Goal: Task Accomplishment & Management: Manage account settings

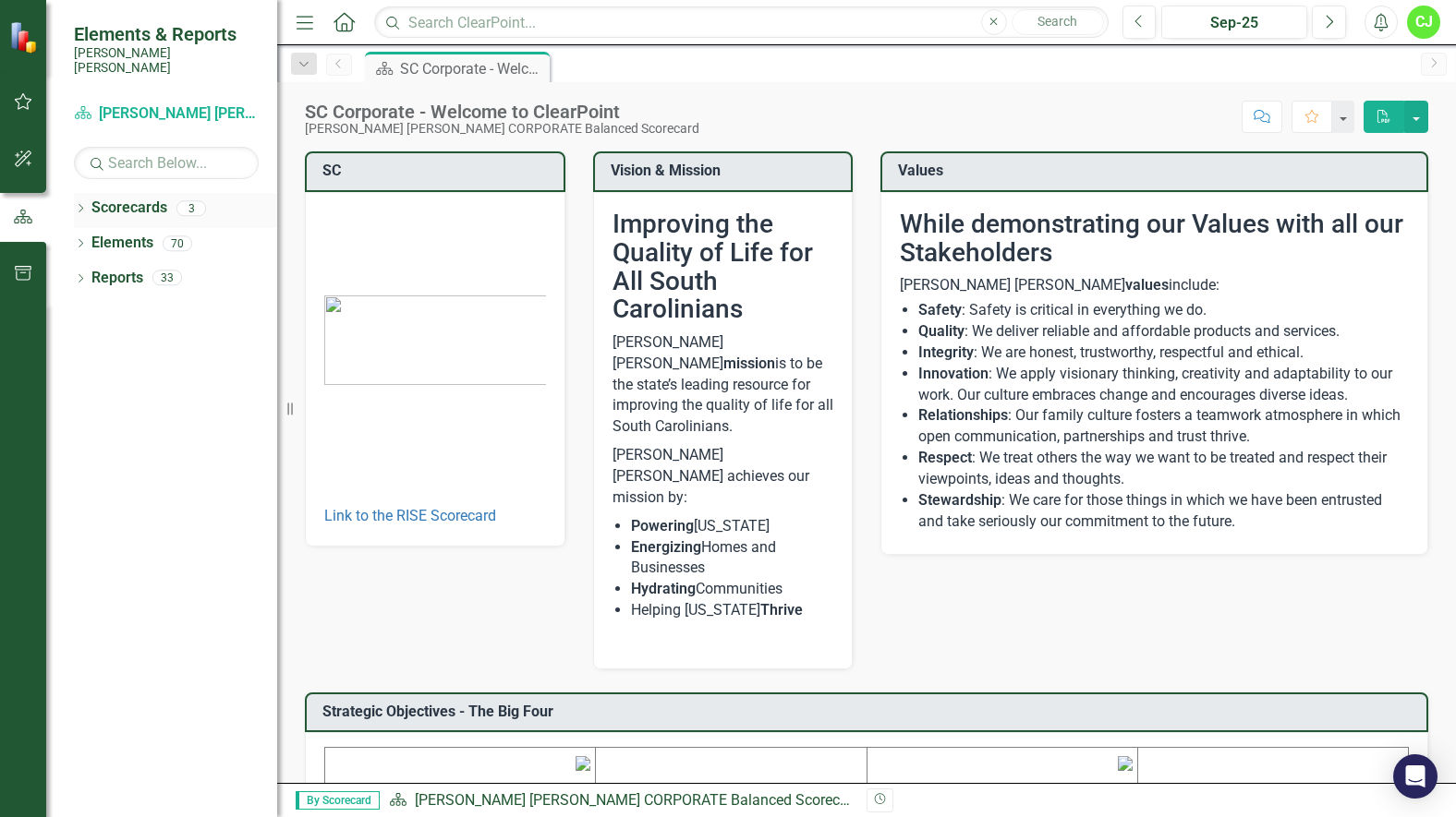
click at [141, 197] on link "Scorecards" at bounding box center [129, 208] width 76 height 22
click at [84, 204] on icon at bounding box center [81, 208] width 5 height 8
click at [167, 233] on link "[PERSON_NAME] [PERSON_NAME] CORPORATE Balanced Scorecard" at bounding box center [189, 244] width 176 height 22
click at [192, 268] on link "RISE: [PERSON_NAME] [PERSON_NAME] Recognizing Innovation, Safety and Excellence" at bounding box center [189, 279] width 176 height 22
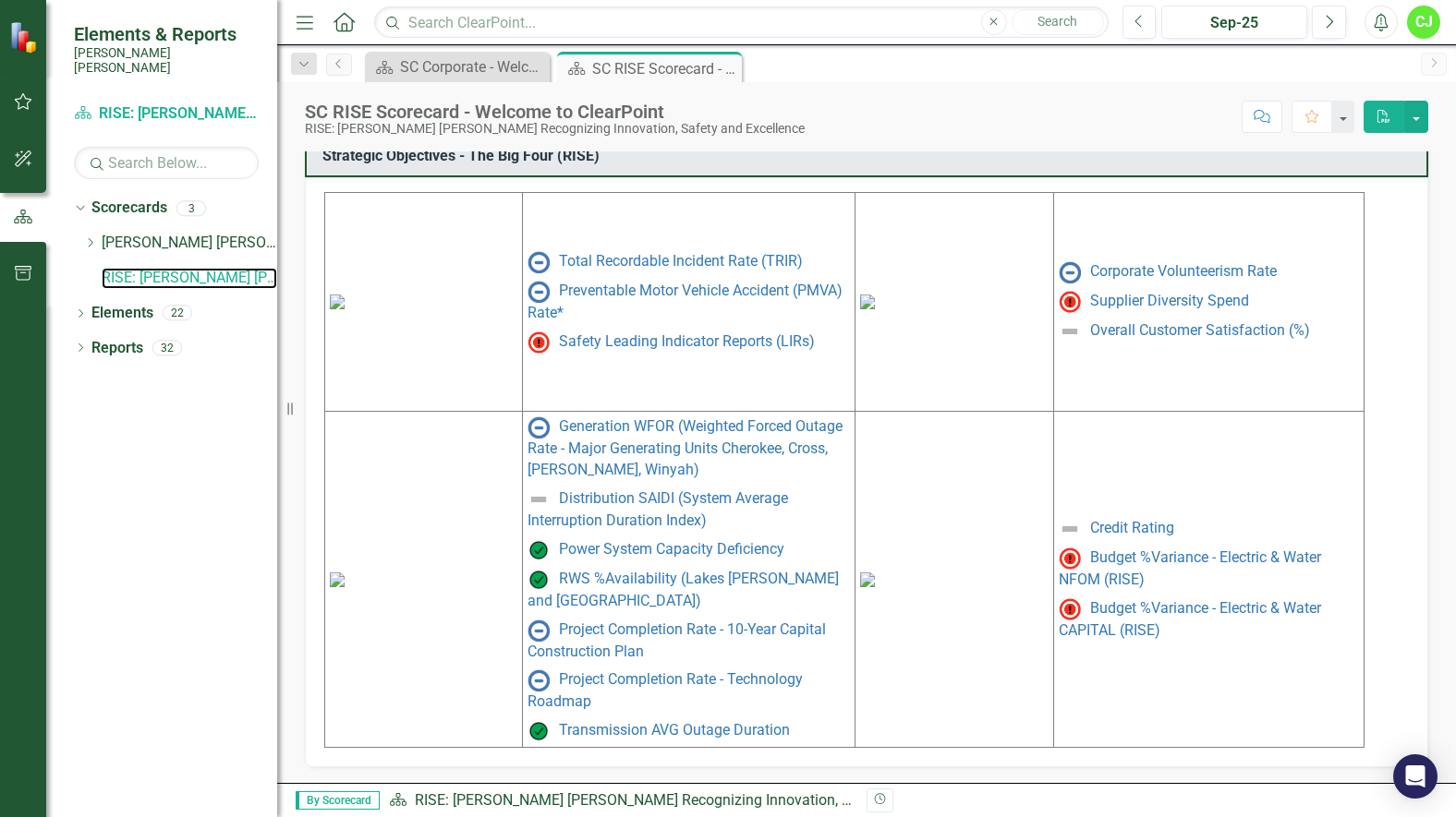
scroll to position [834, 0]
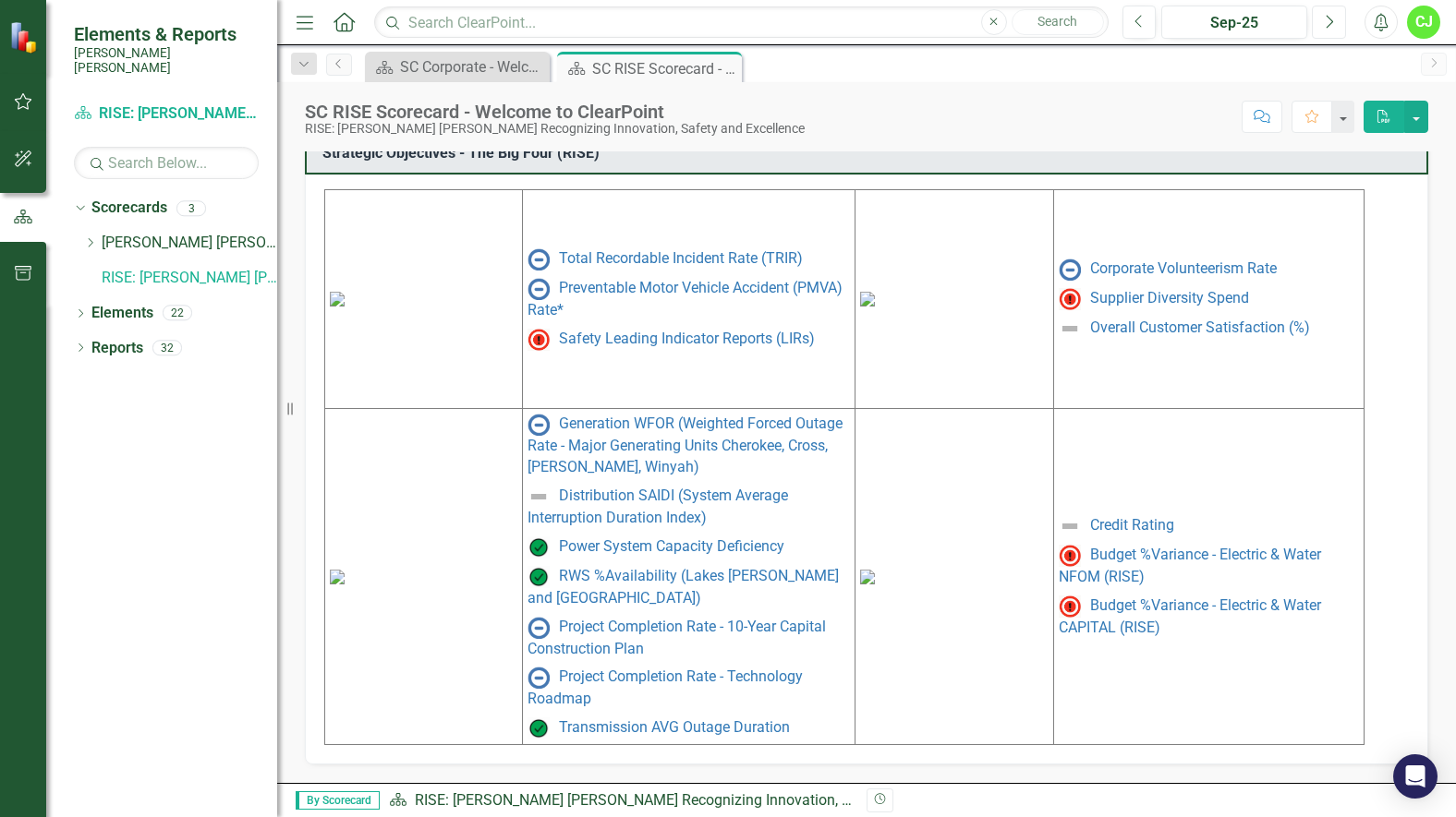
click at [1322, 23] on button "Next" at bounding box center [1328, 23] width 34 height 33
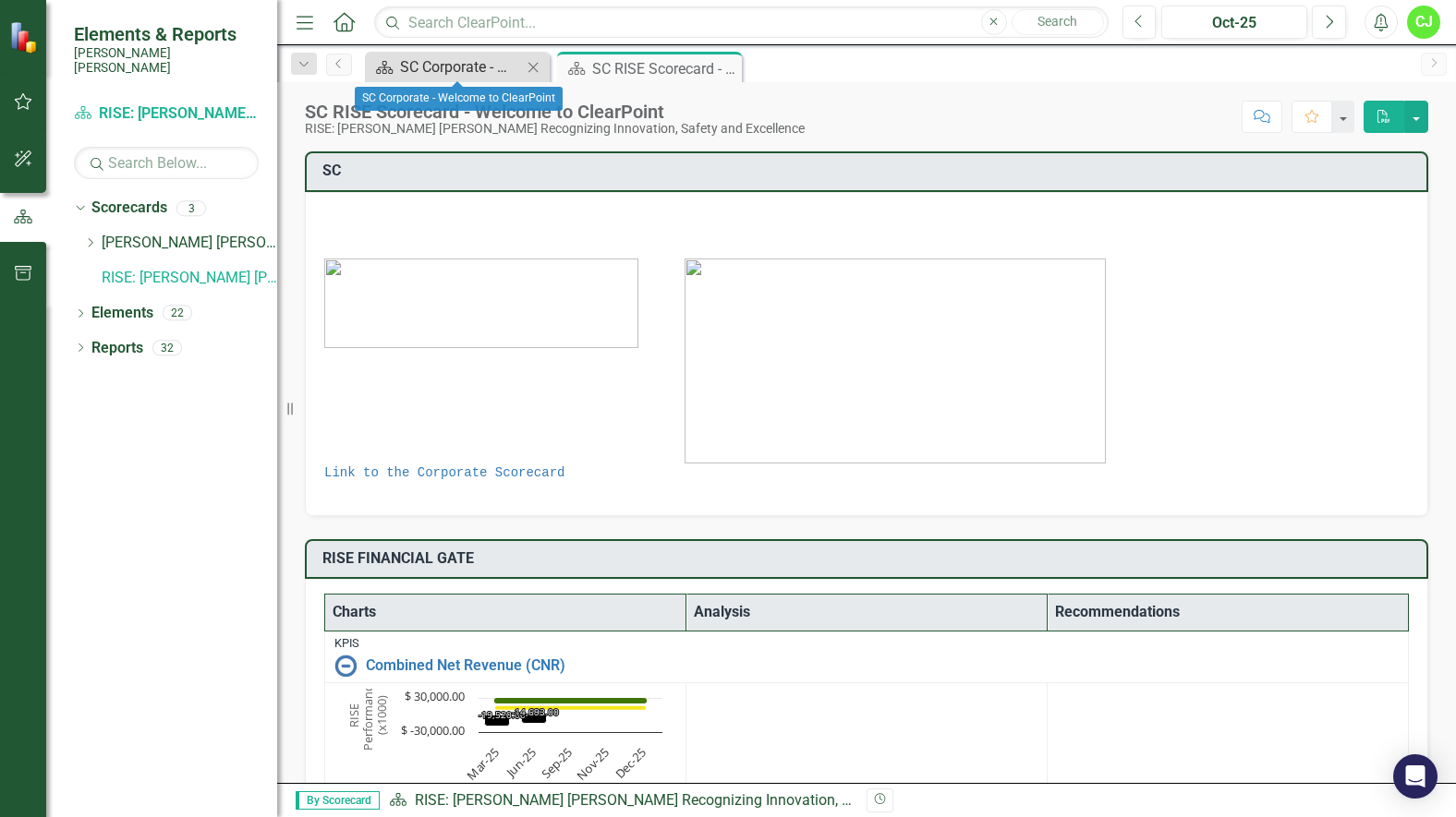
click at [499, 64] on div "SC Corporate - Welcome to ClearPoint" at bounding box center [461, 67] width 122 height 24
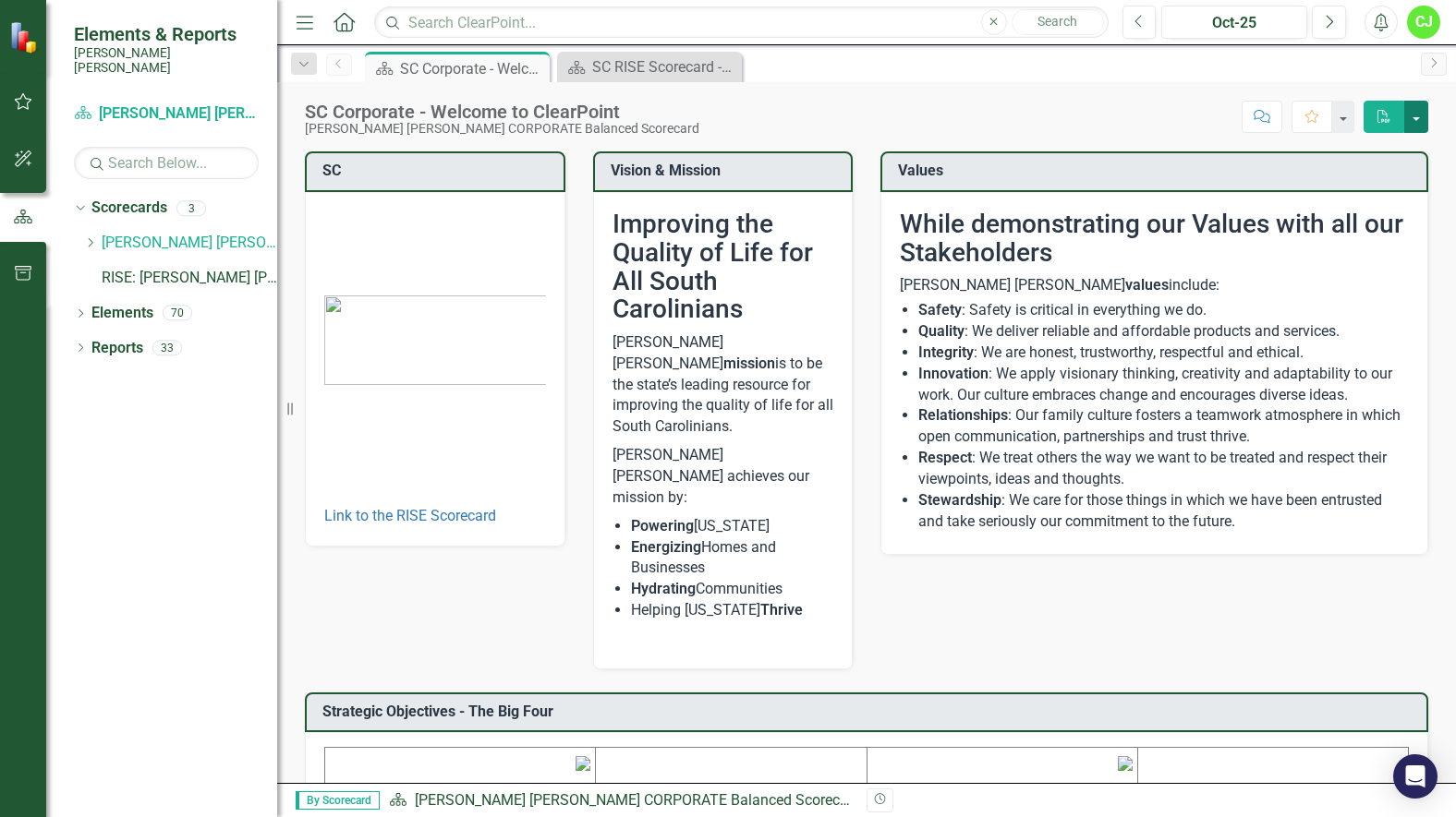
click at [1414, 114] on button "button" at bounding box center [1416, 116] width 24 height 32
click at [1316, 70] on div "Scorecard SC Corporate - Welcome to ClearPoint Pin Close Scorecard SC RISE Scor…" at bounding box center [886, 67] width 1050 height 29
click at [1372, 20] on icon "Alerts" at bounding box center [1380, 22] width 20 height 19
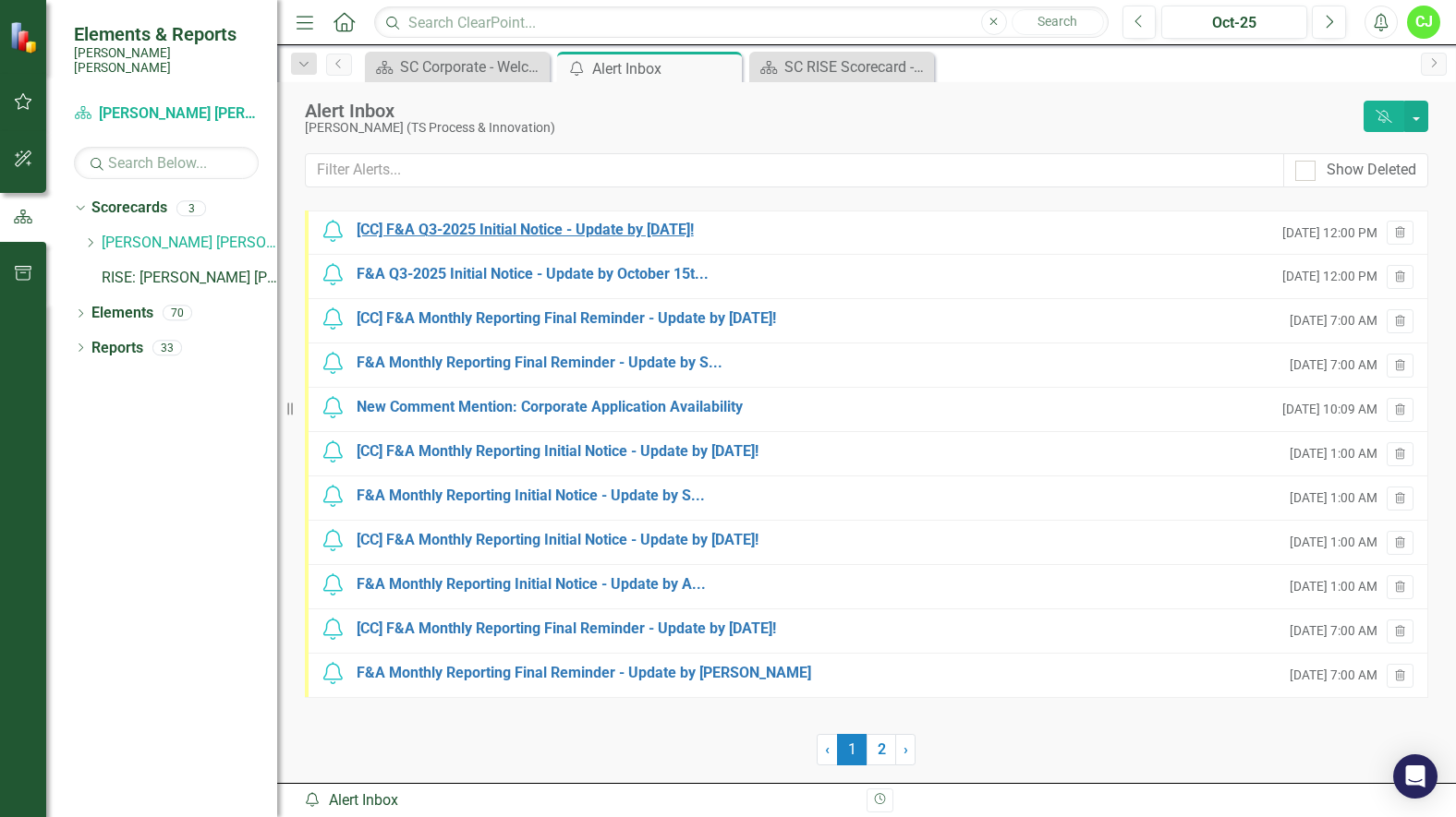
click at [629, 227] on div "[CC] F&A Q3-2025 Initial Notice - Update by [DATE]!" at bounding box center [525, 231] width 337 height 22
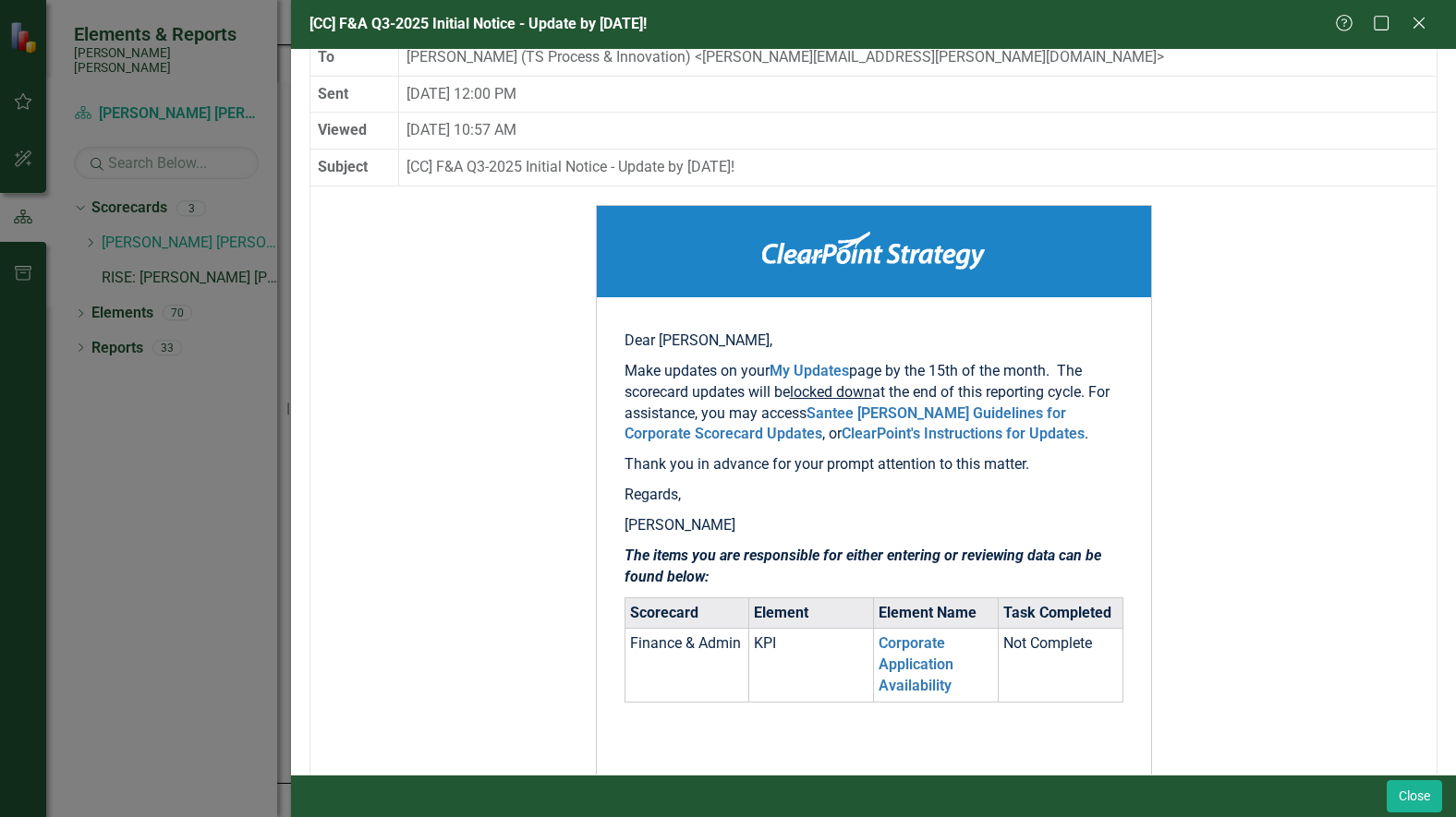
scroll to position [185, 0]
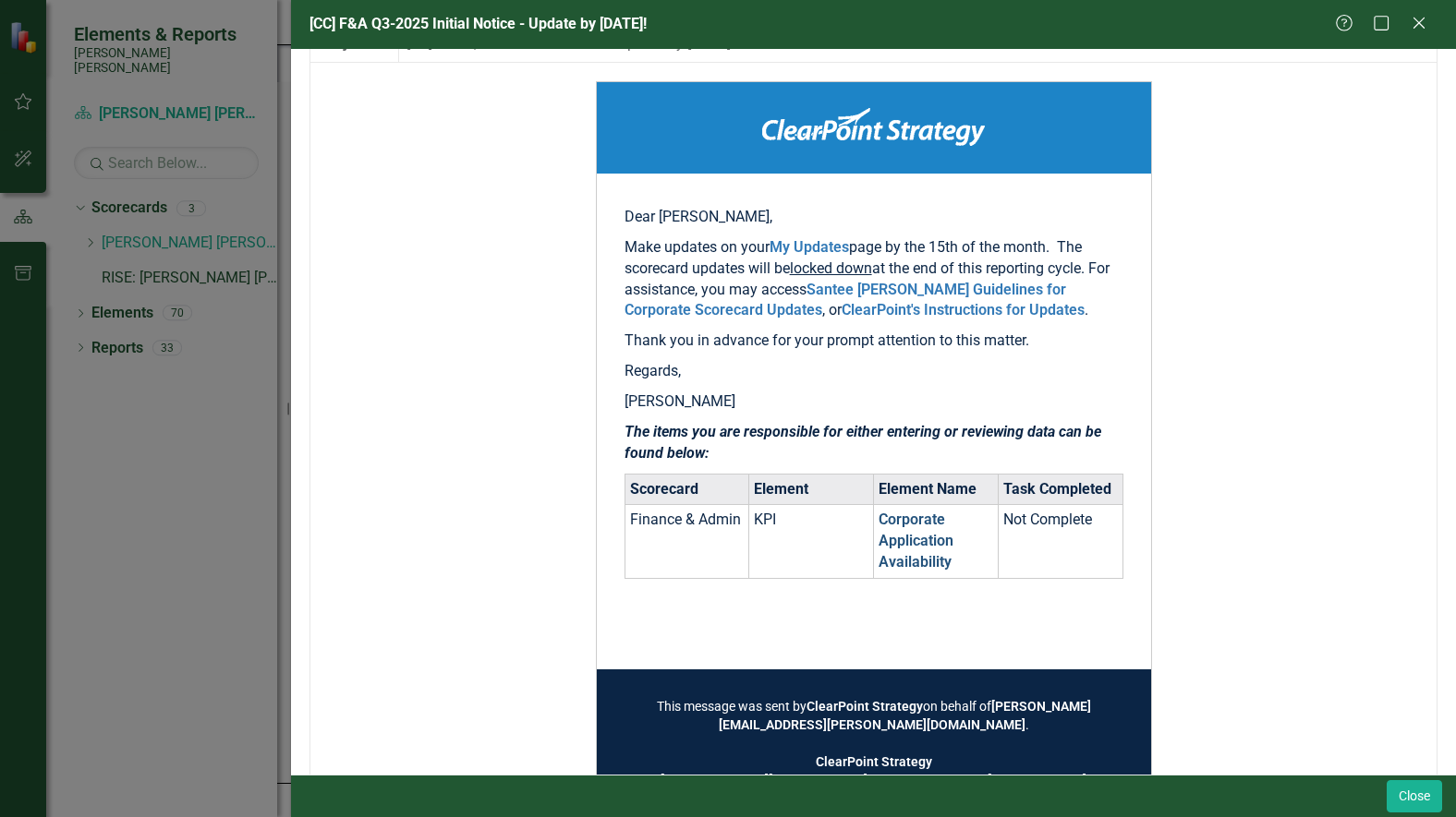
click at [911, 536] on link "Corporate Application Availability" at bounding box center [916, 540] width 75 height 60
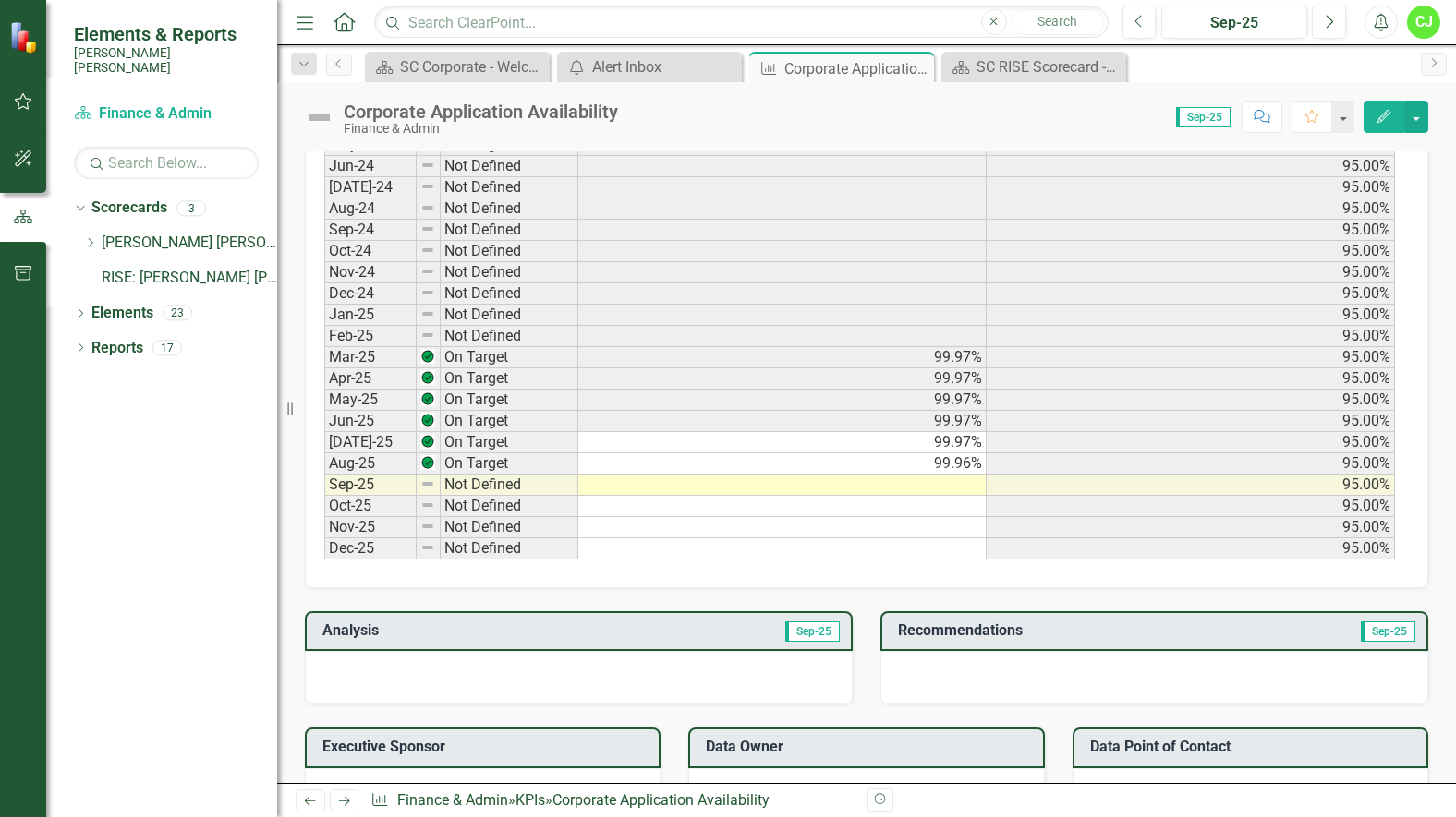
scroll to position [923, 0]
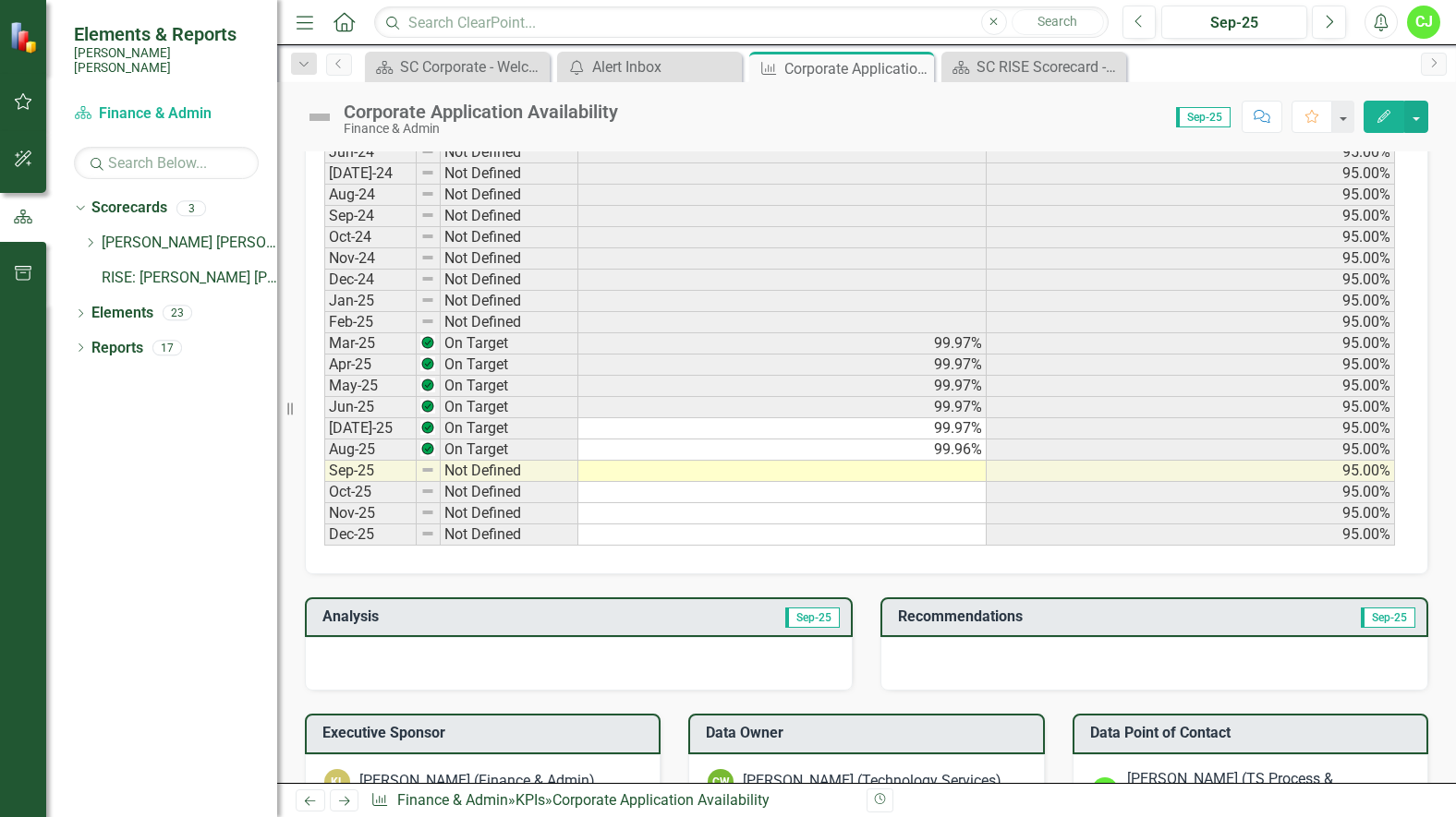
click at [814, 471] on td at bounding box center [783, 471] width 409 height 22
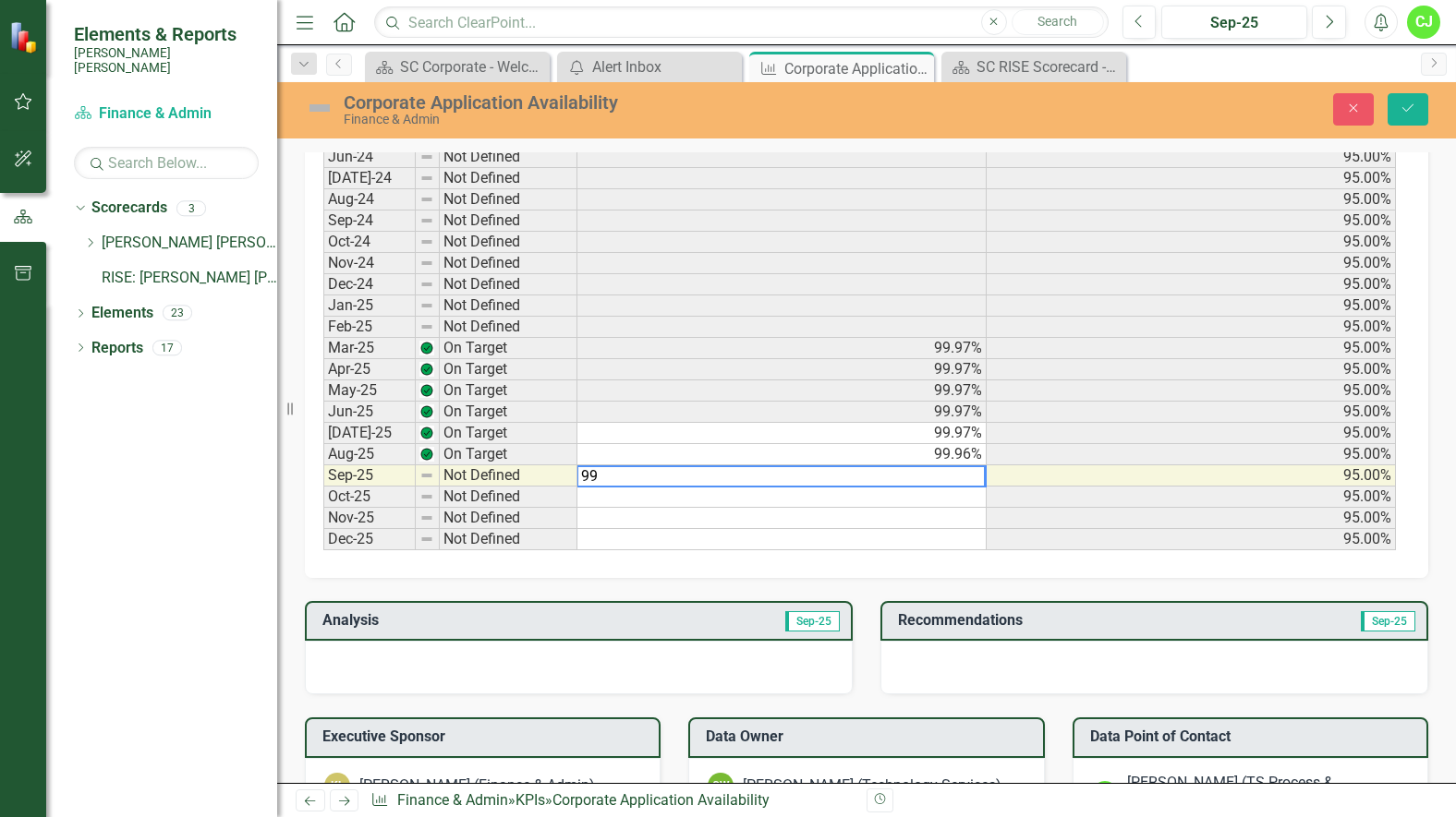
scroll to position [927, 0]
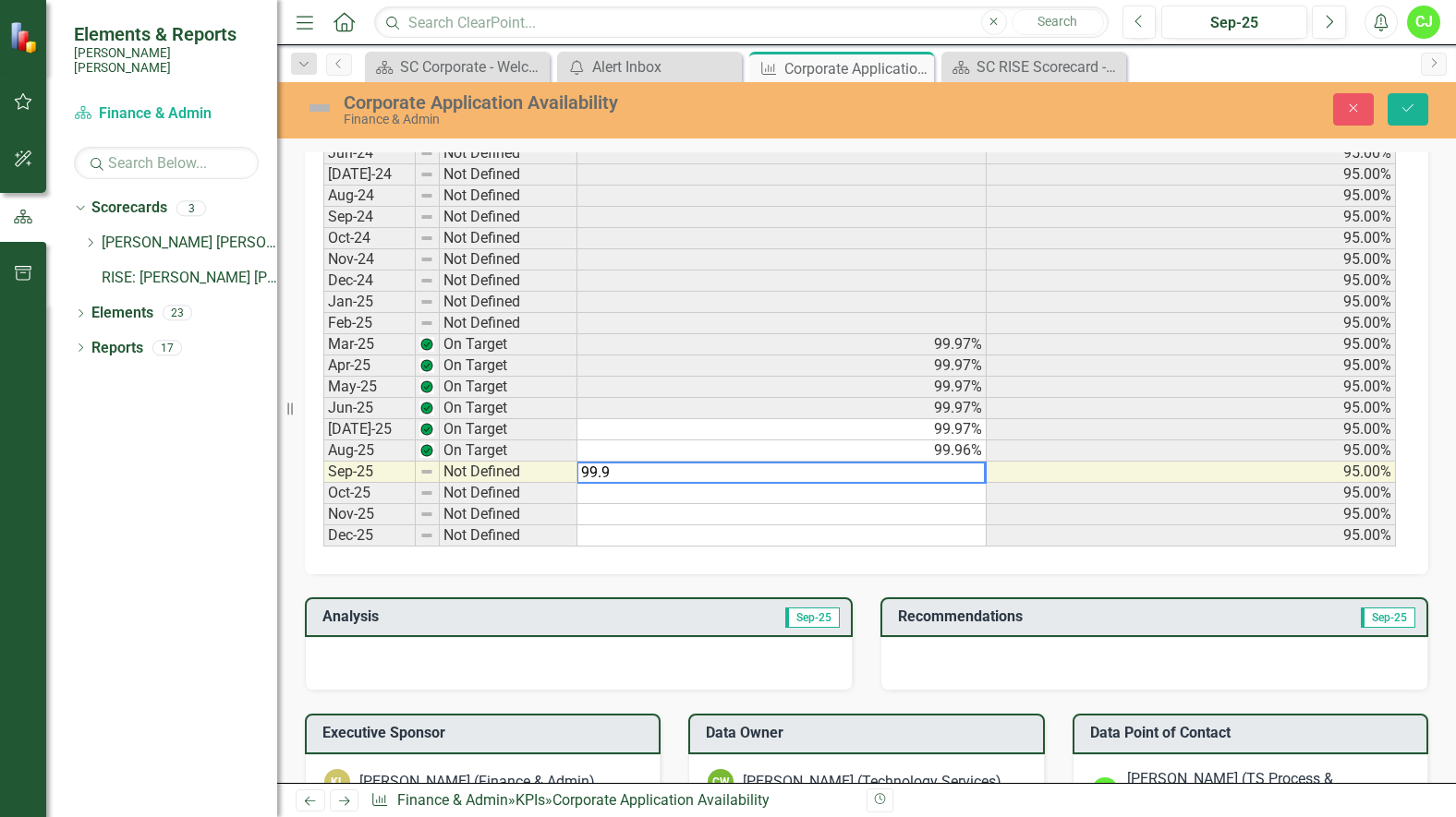
type textarea "99.96"
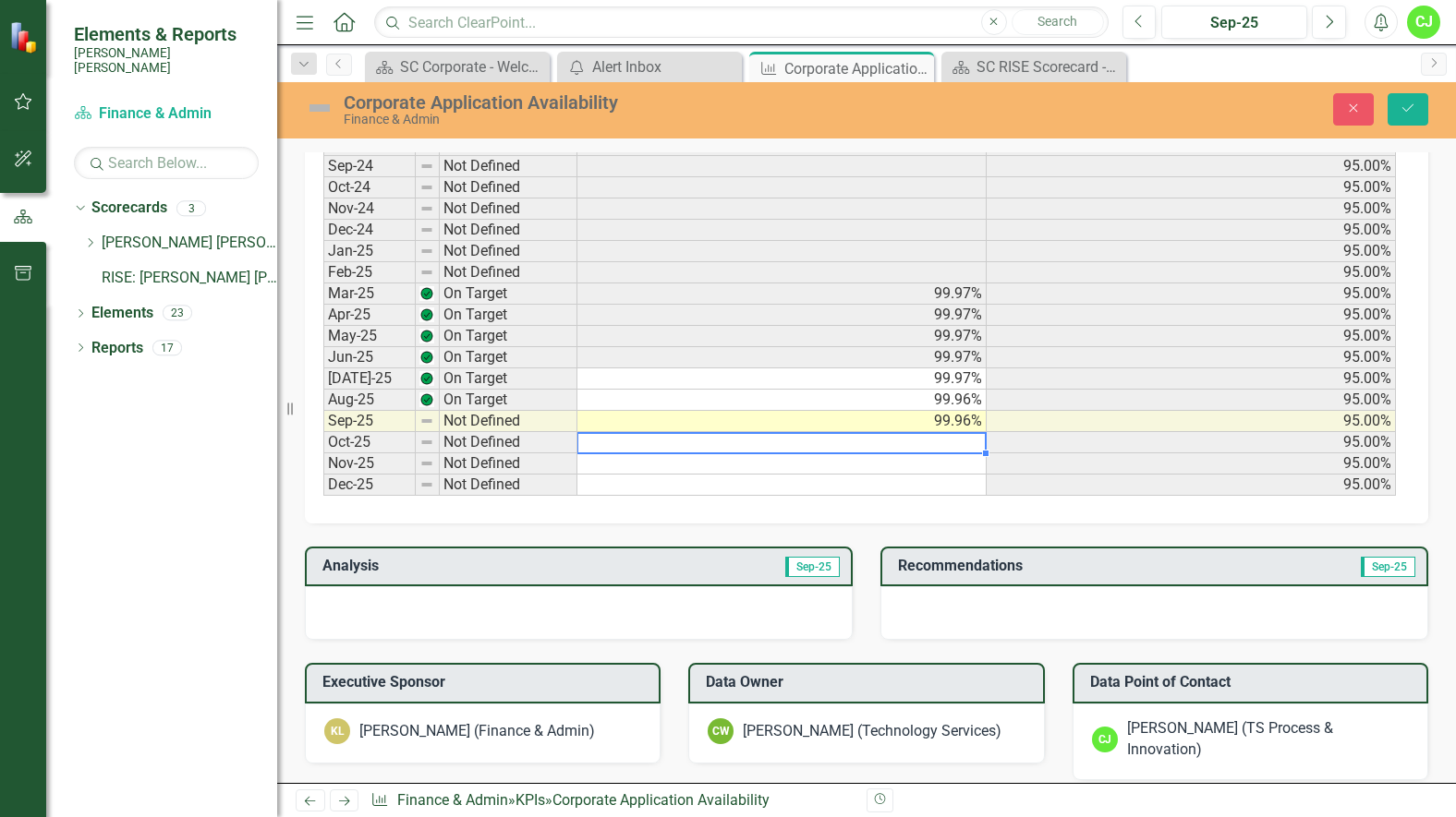
scroll to position [1019, 0]
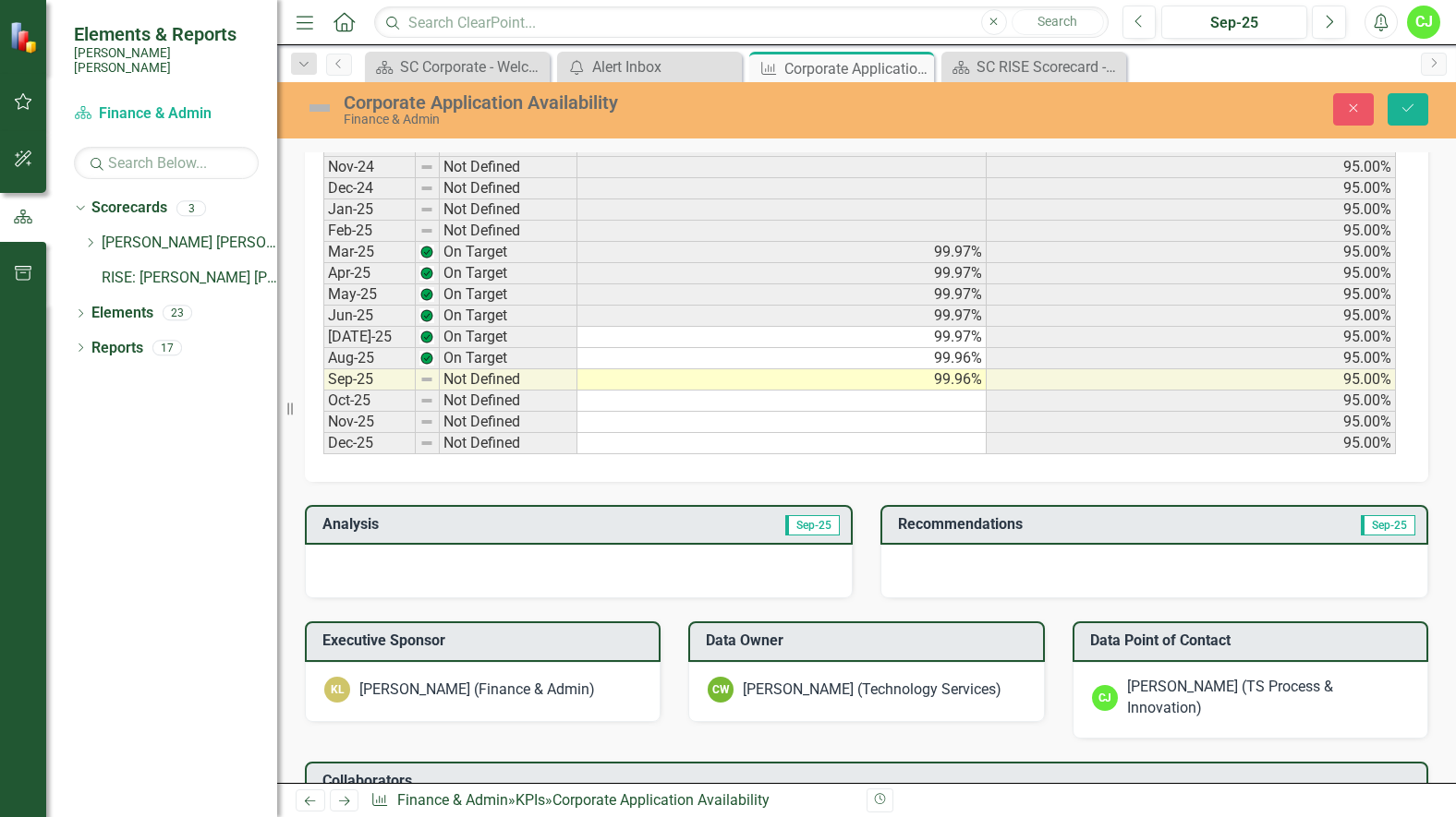
click at [813, 530] on span "Sep-25" at bounding box center [812, 525] width 54 height 21
click at [812, 529] on span "Sep-25" at bounding box center [812, 525] width 54 height 21
click at [778, 552] on div at bounding box center [579, 572] width 548 height 54
click at [483, 579] on div at bounding box center [579, 572] width 548 height 54
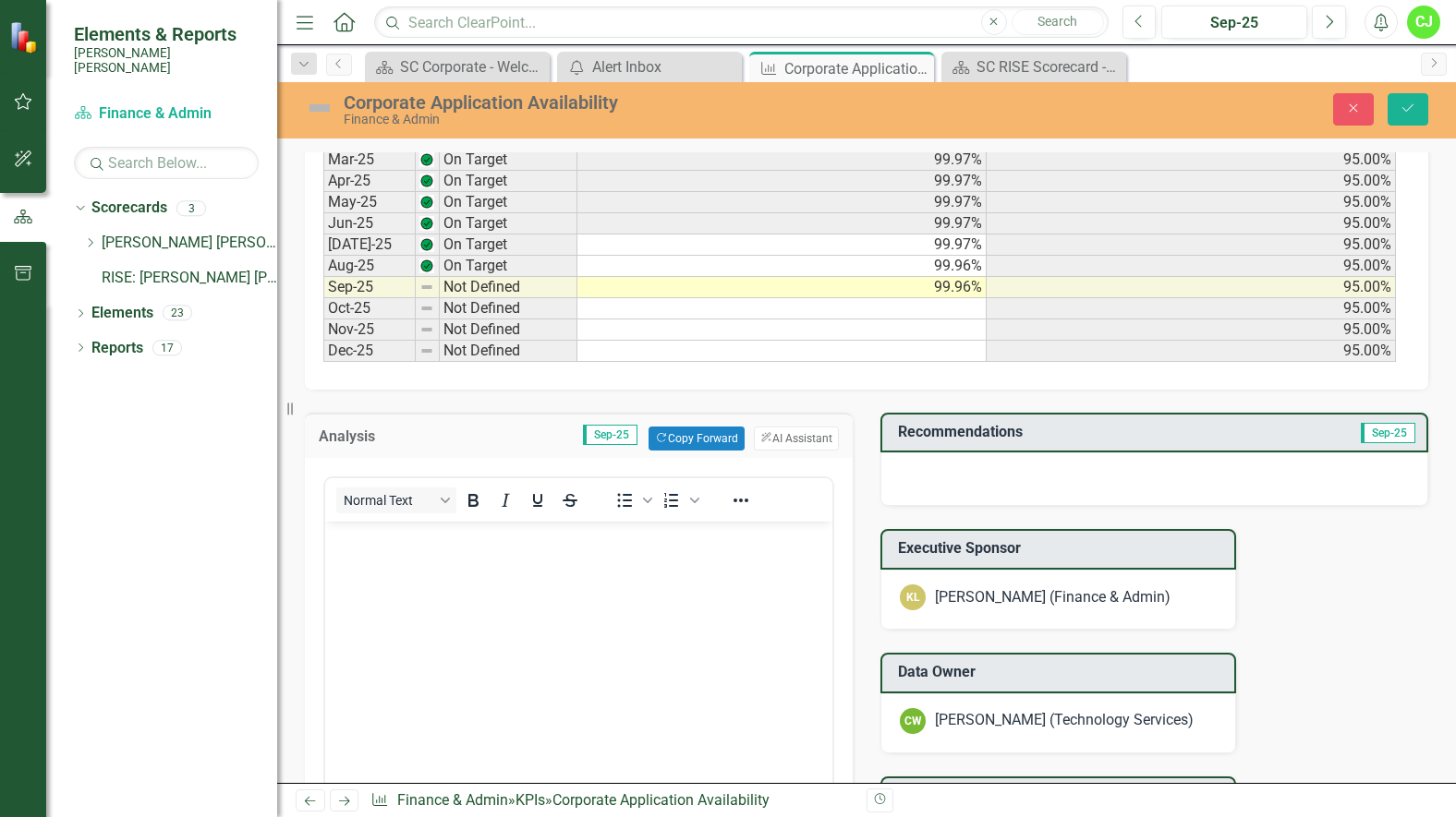
scroll to position [1204, 0]
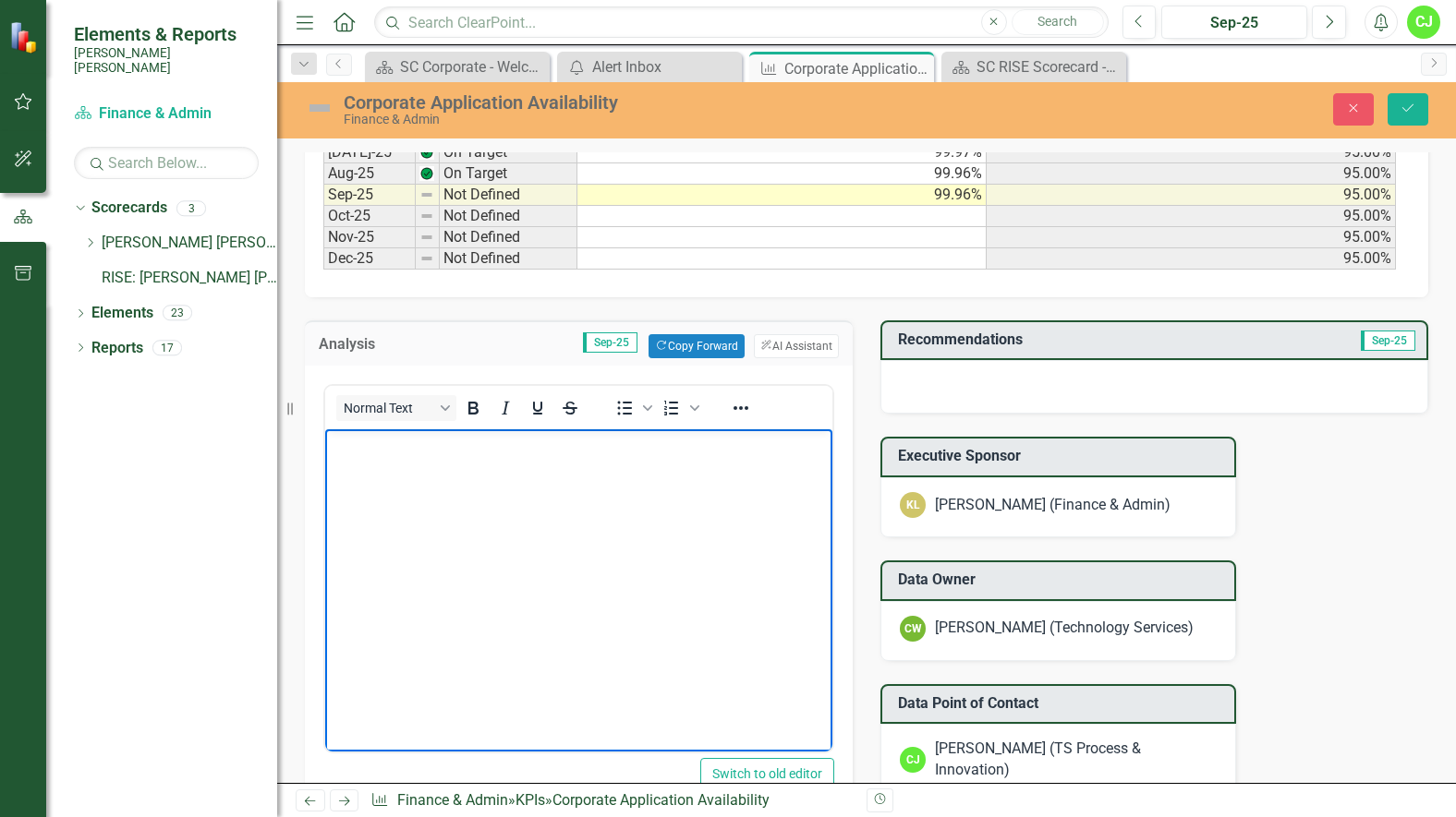
click at [364, 474] on body "Rich Text Area. Press ALT-0 for help." at bounding box center [579, 567] width 507 height 277
click at [394, 456] on body "Rich Text Area. Press ALT-0 for help." at bounding box center [579, 567] width 507 height 277
click at [364, 442] on p "No Major unplanned outage occured in thid Month" at bounding box center [579, 444] width 498 height 23
click at [664, 440] on p "No major unplanned outage occurred in this Month" at bounding box center [579, 444] width 498 height 23
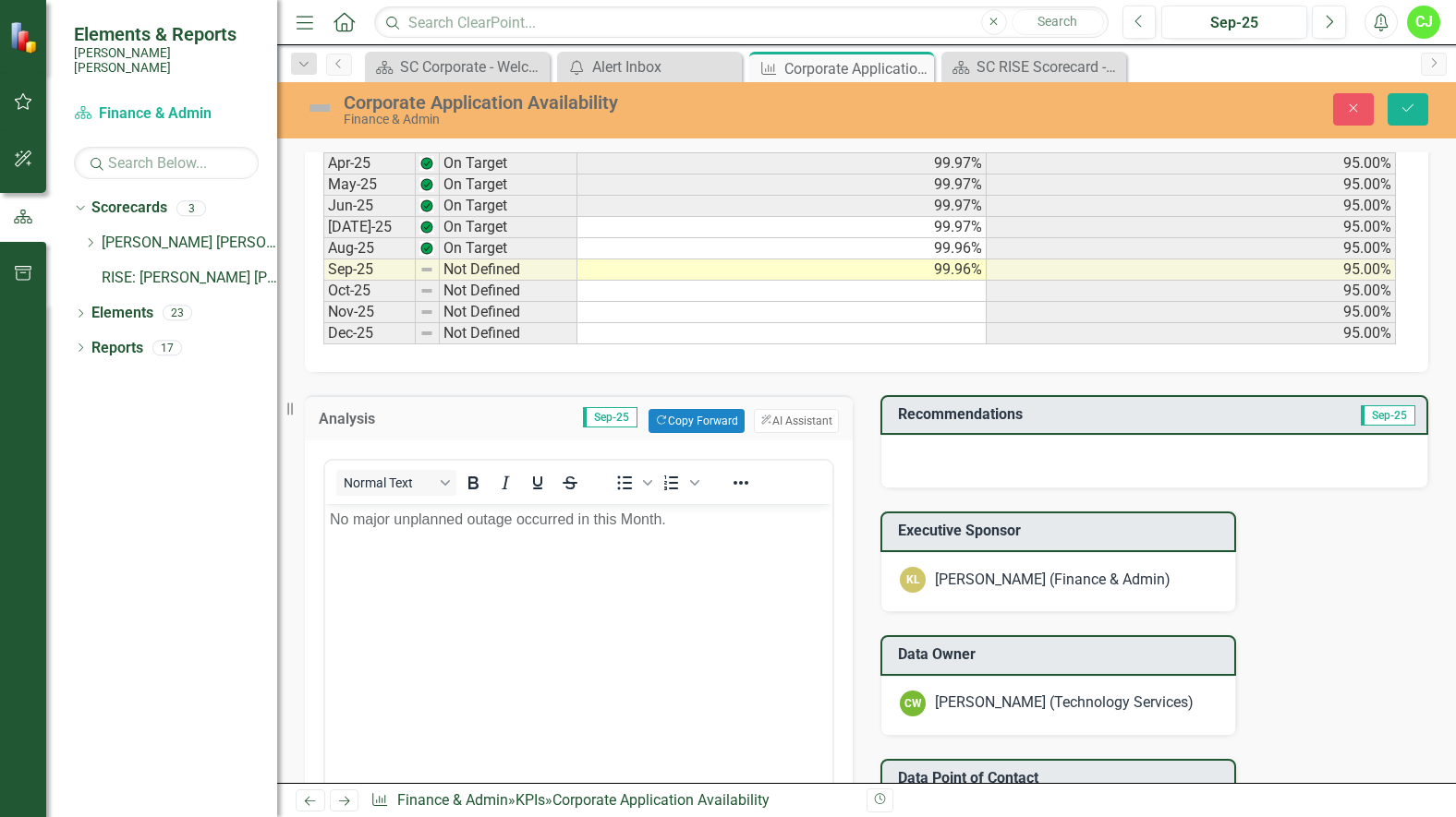
scroll to position [1292, 0]
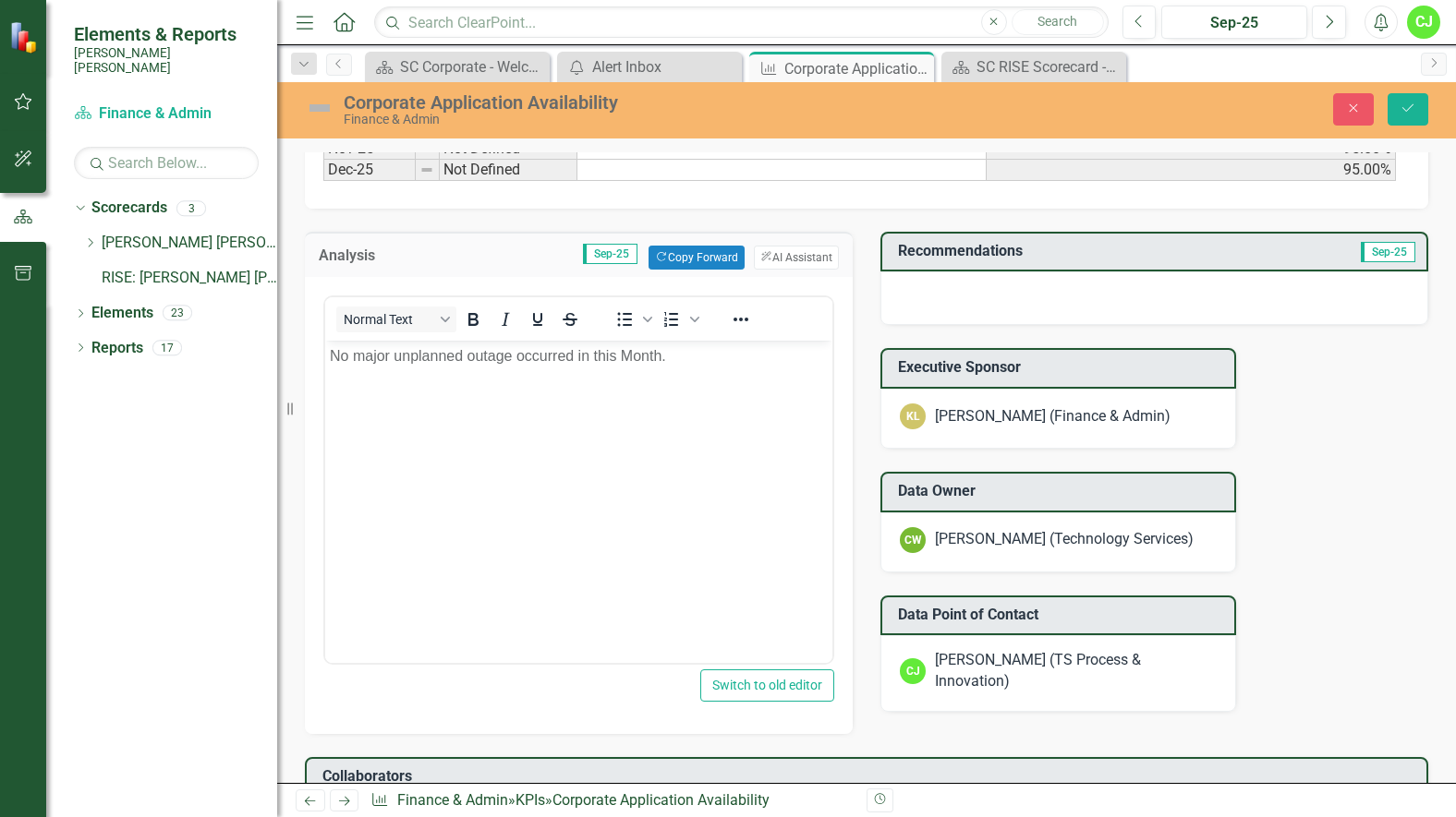
click at [1020, 300] on div at bounding box center [1154, 298] width 548 height 54
click at [1337, 290] on div at bounding box center [1154, 298] width 548 height 54
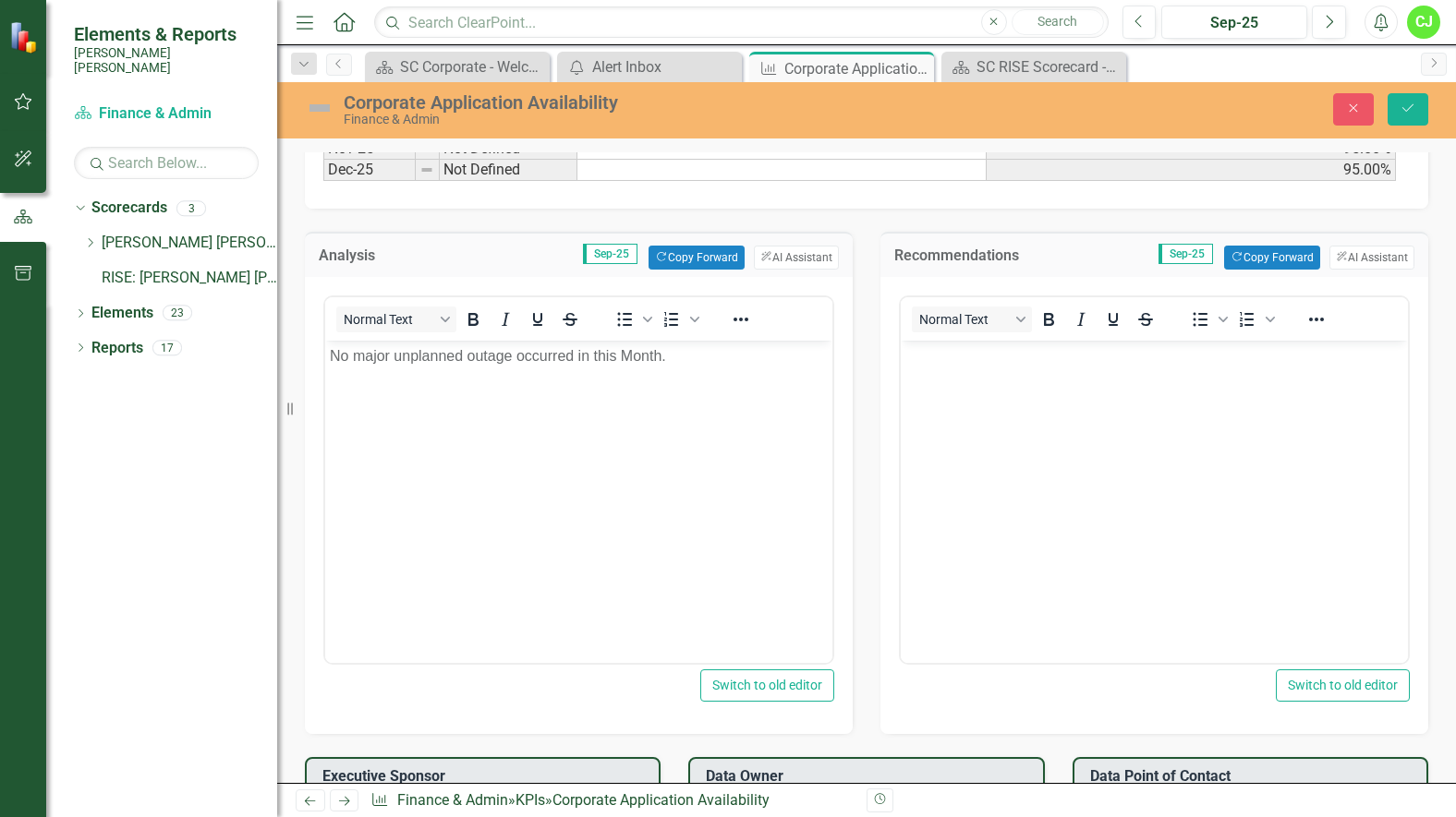
scroll to position [0, 0]
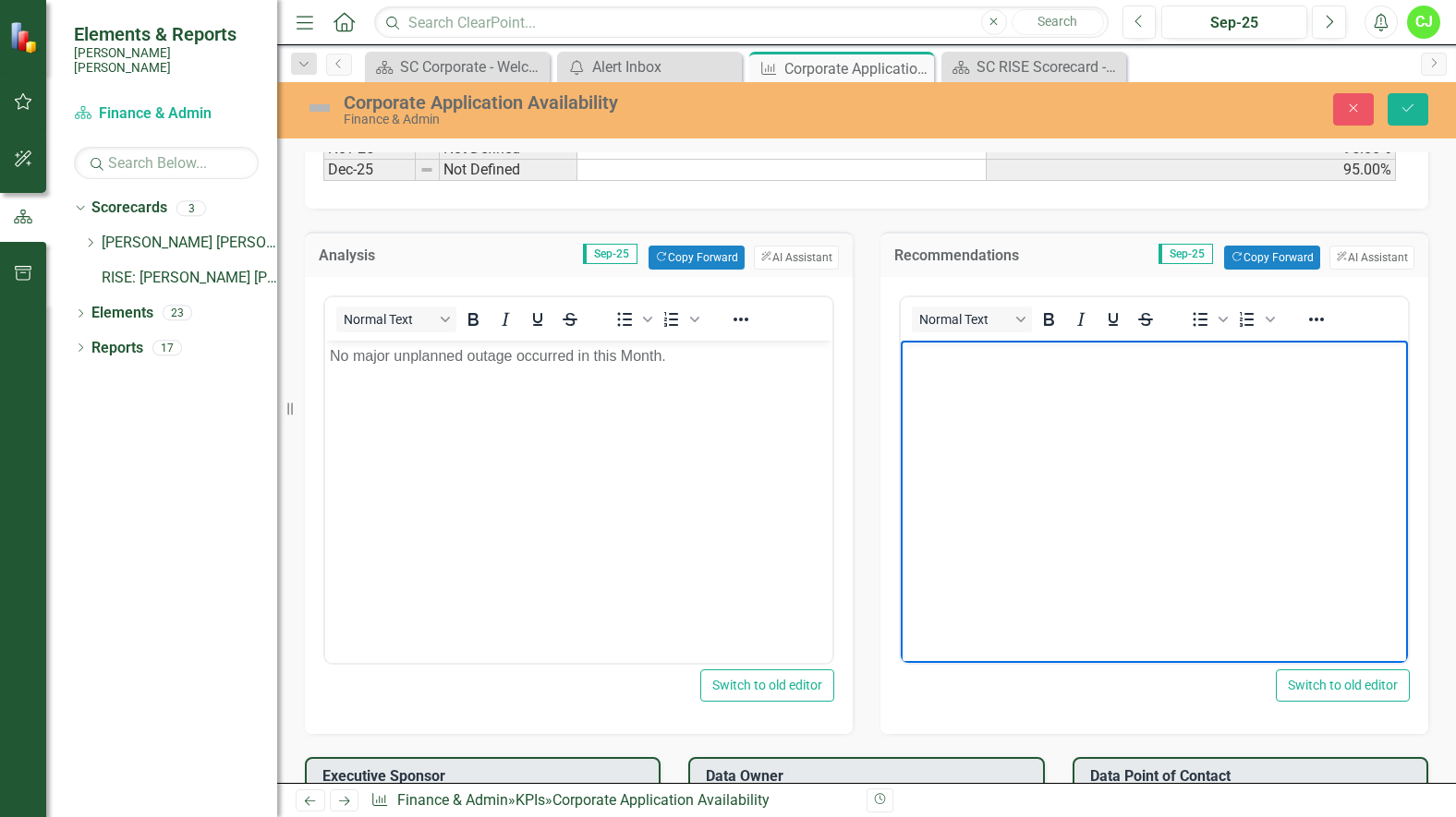
click at [975, 388] on body "Rich Text Area. Press ALT-0 for help." at bounding box center [1154, 478] width 507 height 277
drag, startPoint x: 1134, startPoint y: 354, endPoint x: 1320, endPoint y: 380, distance: 187.8
click at [1320, 380] on body "TS will continue to proactively monthing and schuled and communicate" at bounding box center [1154, 478] width 507 height 277
drag, startPoint x: 1249, startPoint y: 351, endPoint x: 1098, endPoint y: 356, distance: 151.1
click at [1098, 356] on p "TS will continue to proactively monthing and schuled and communicate" at bounding box center [1153, 355] width 498 height 23
